Goal: Navigation & Orientation: Find specific page/section

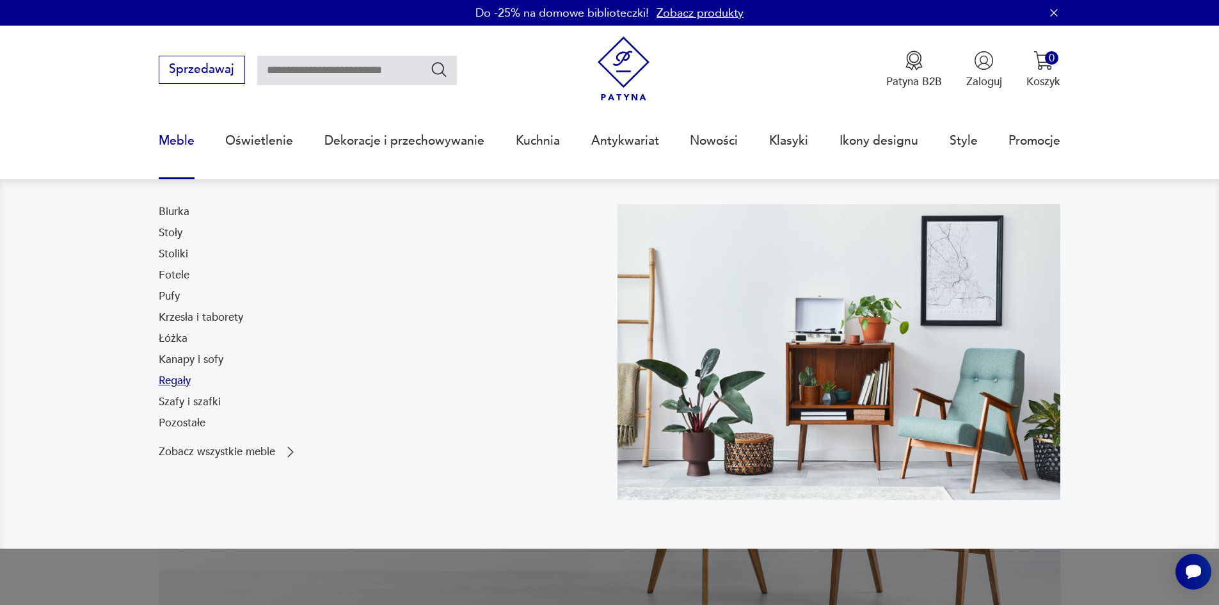
click at [170, 386] on link "Regały" at bounding box center [175, 380] width 32 height 15
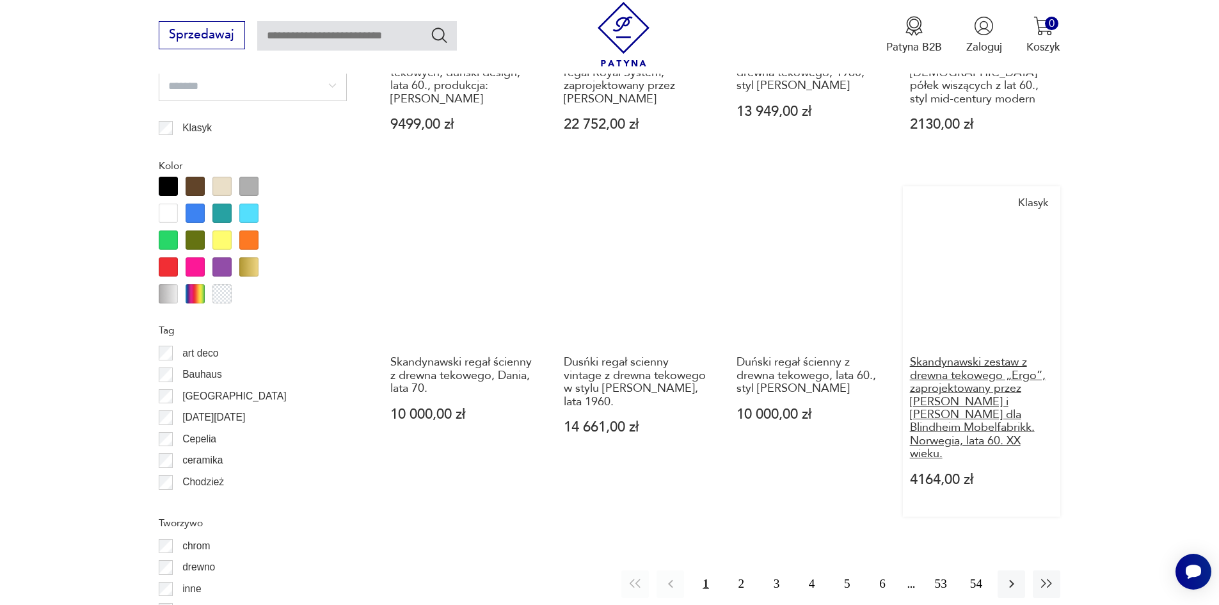
scroll to position [1705, 0]
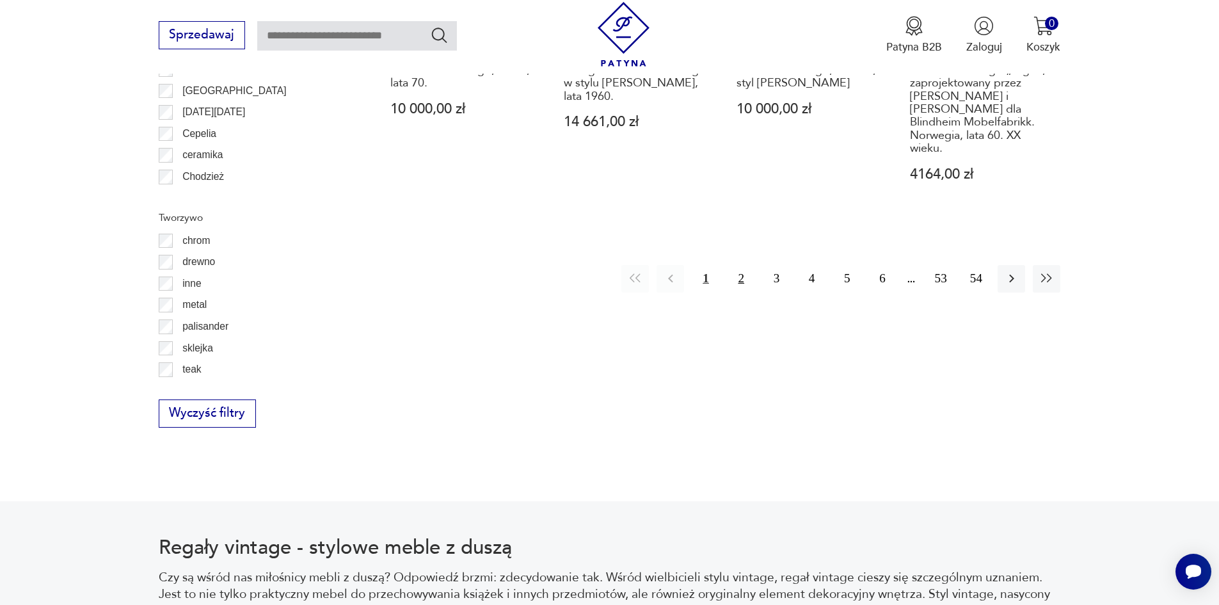
click at [739, 265] on button "2" at bounding box center [741, 279] width 28 height 28
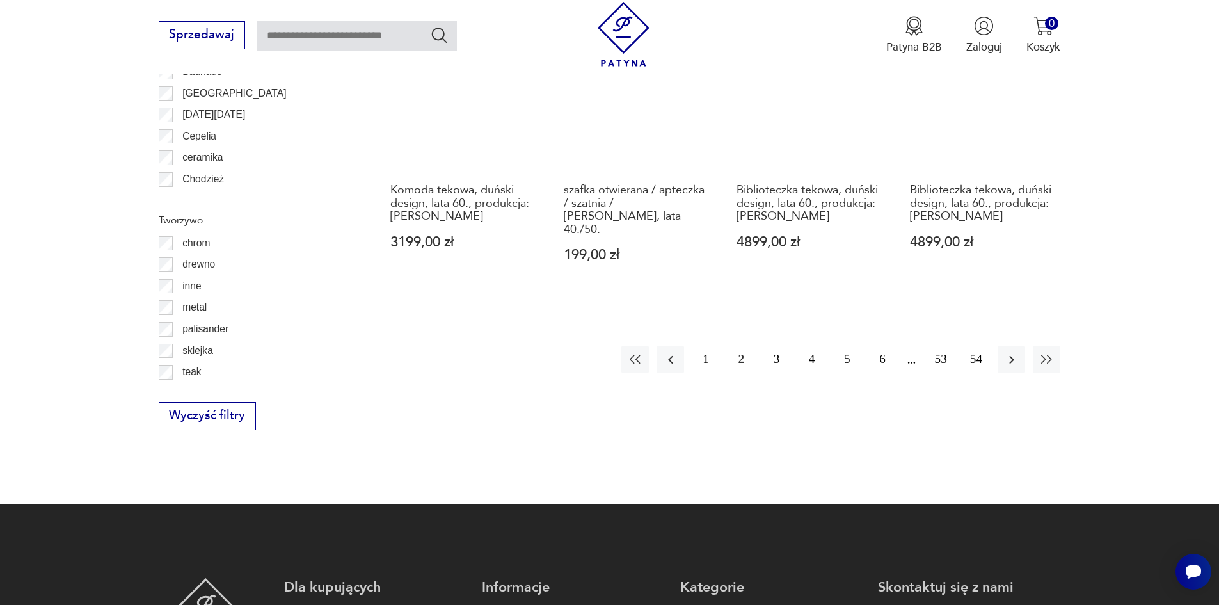
scroll to position [1706, 0]
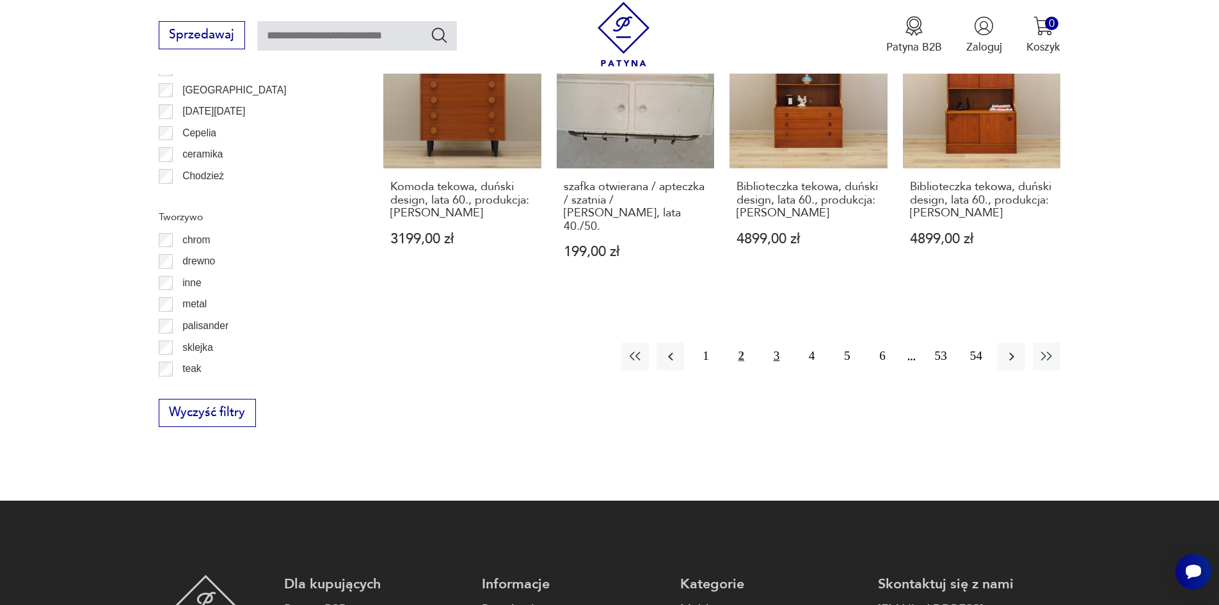
click at [775, 342] on button "3" at bounding box center [777, 356] width 28 height 28
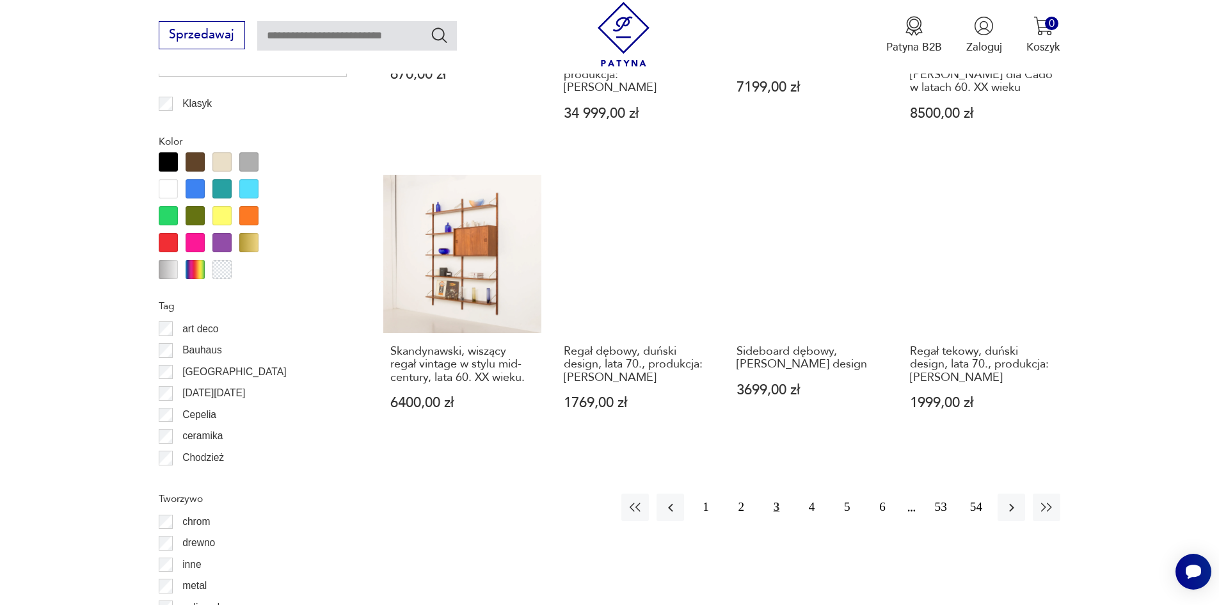
scroll to position [1450, 0]
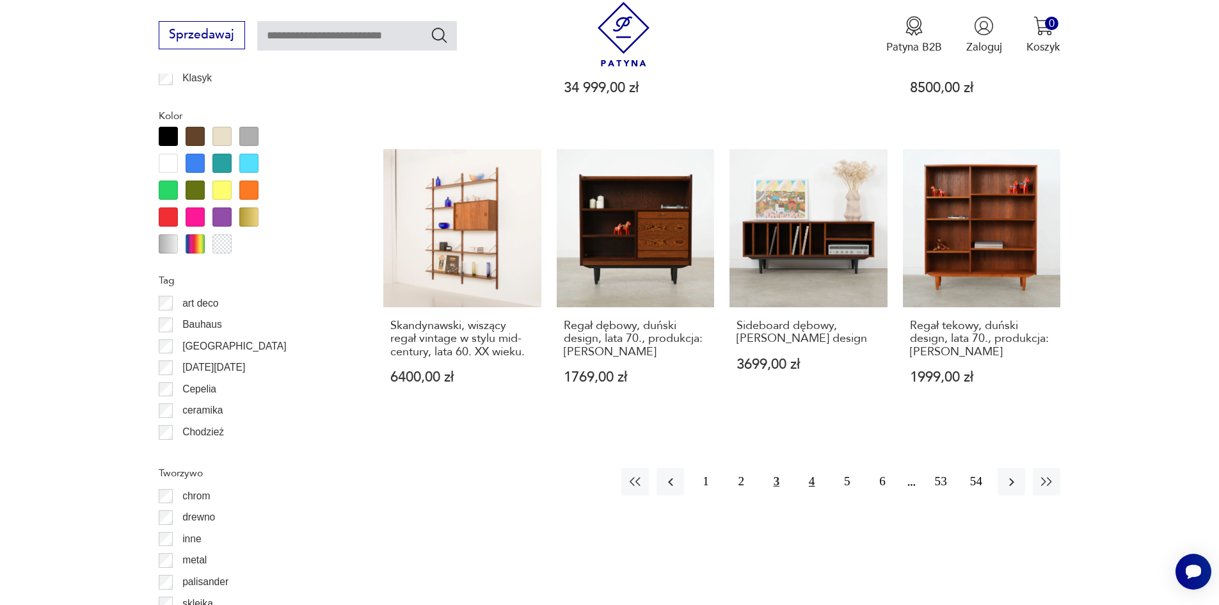
click at [813, 480] on button "4" at bounding box center [812, 482] width 28 height 28
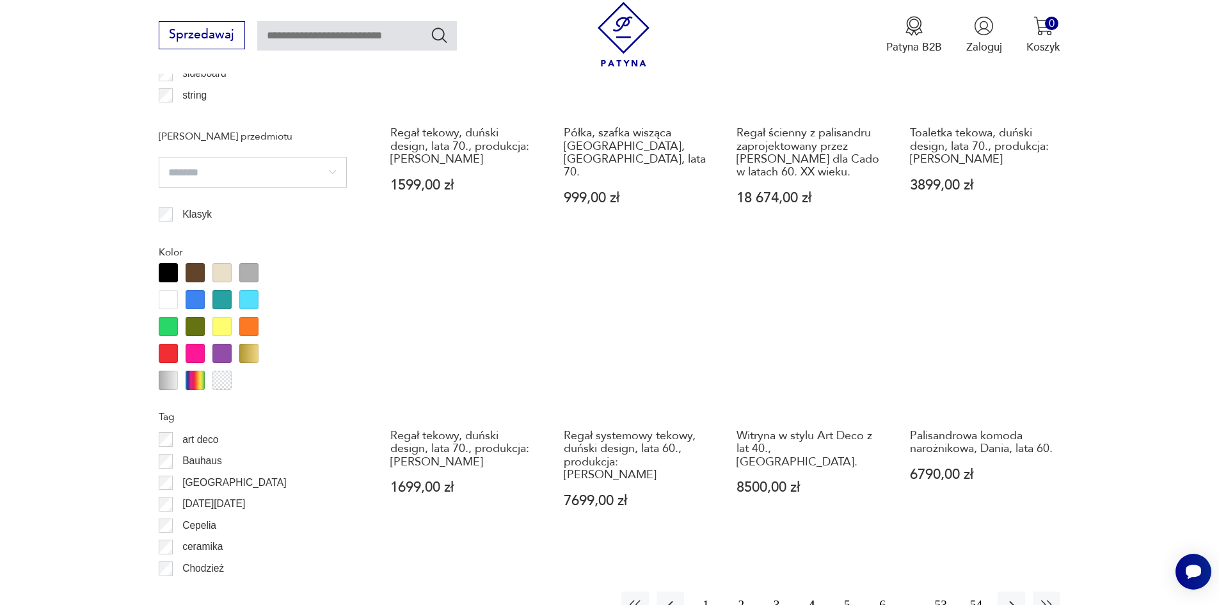
scroll to position [1514, 0]
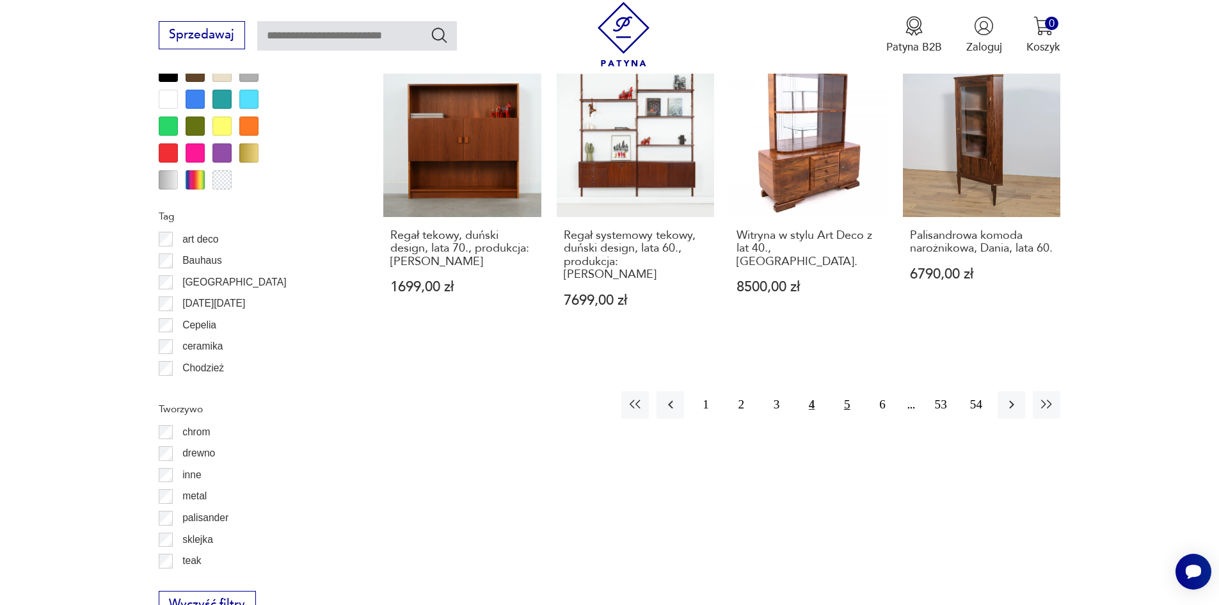
click at [846, 392] on button "5" at bounding box center [847, 405] width 28 height 28
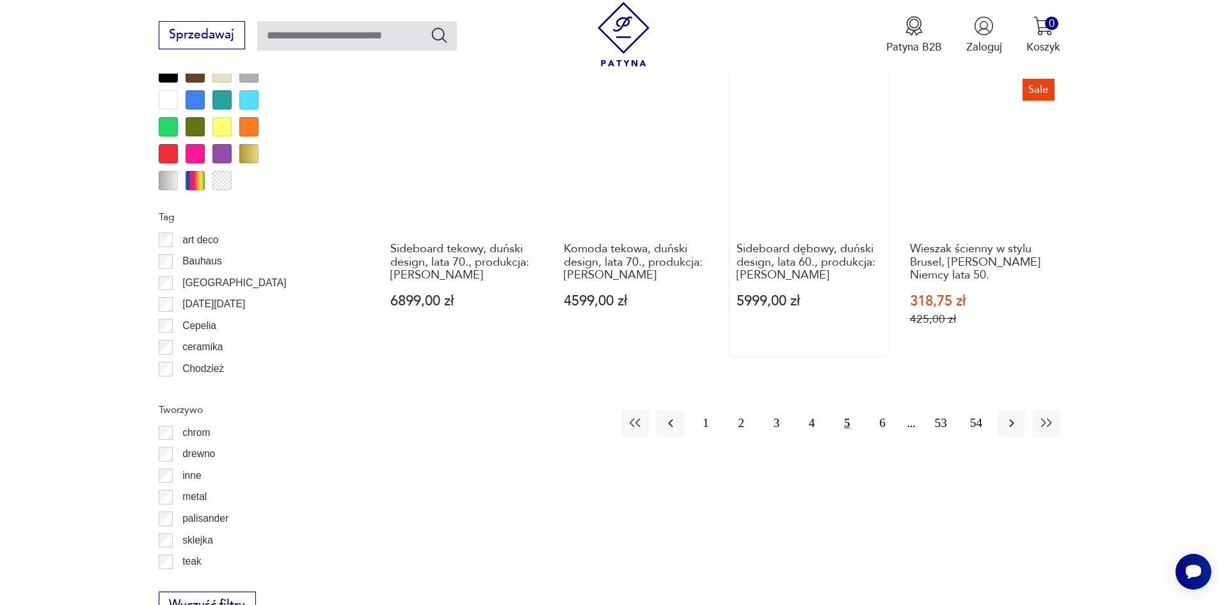
scroll to position [1514, 0]
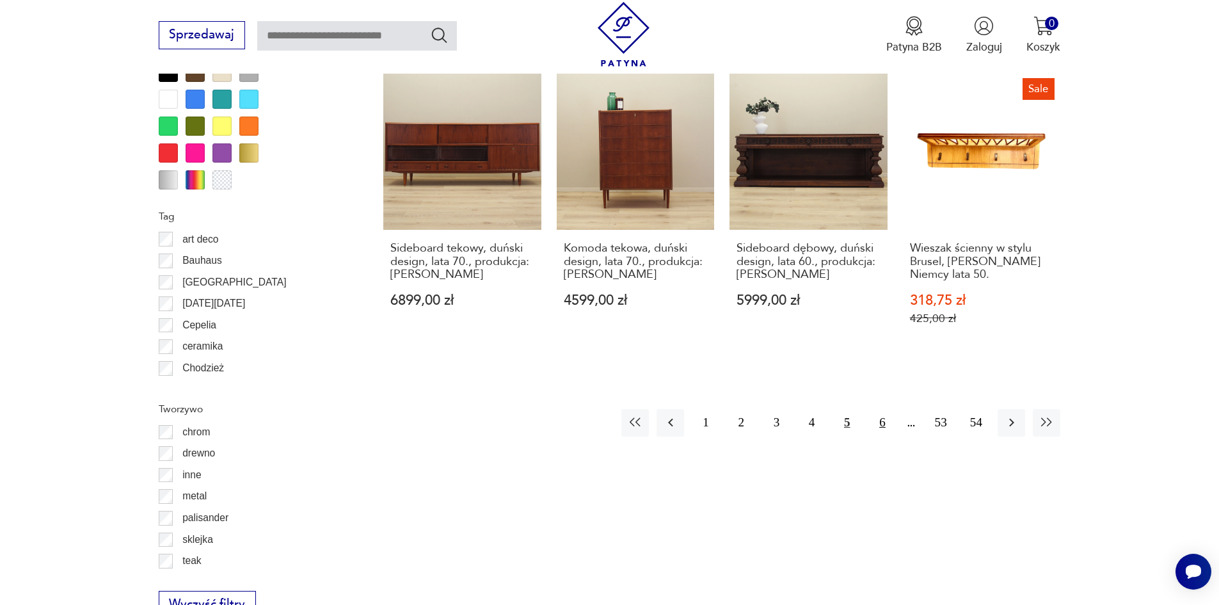
click at [882, 409] on button "6" at bounding box center [882, 423] width 28 height 28
